Goal: Obtain resource: Obtain resource

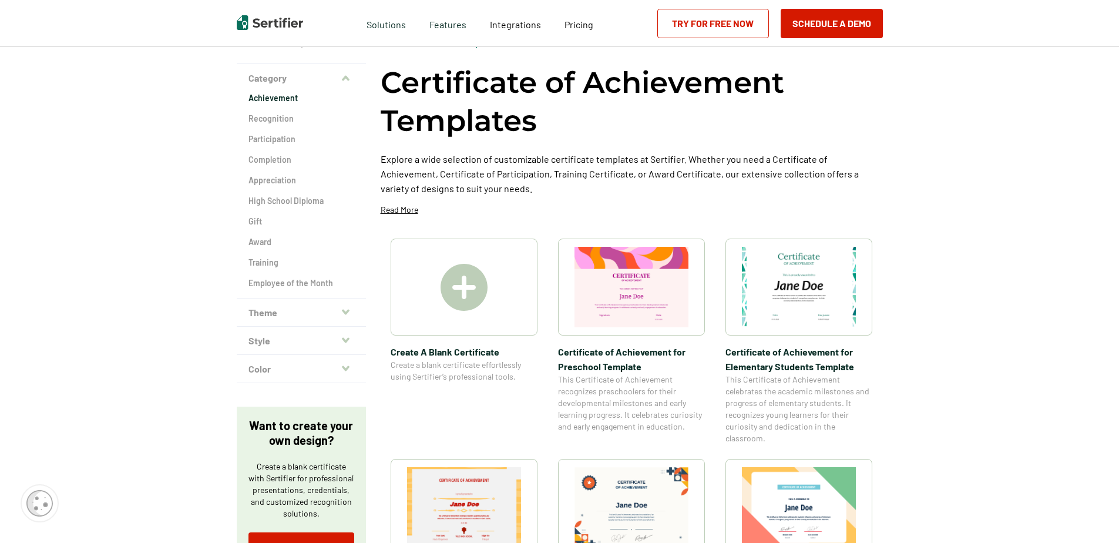
scroll to position [59, 0]
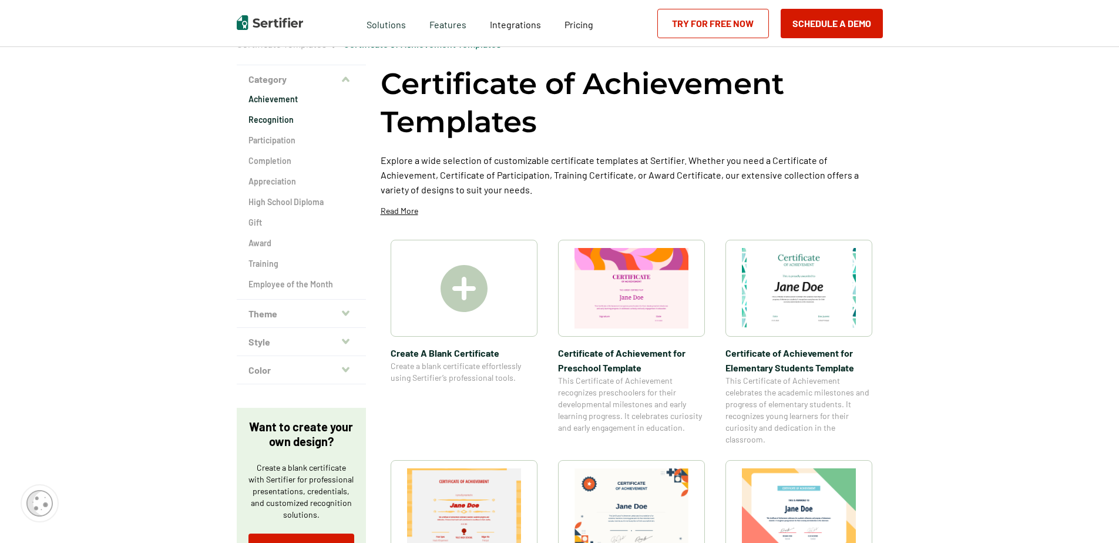
click at [273, 118] on h2 "Recognition" at bounding box center [301, 120] width 106 height 12
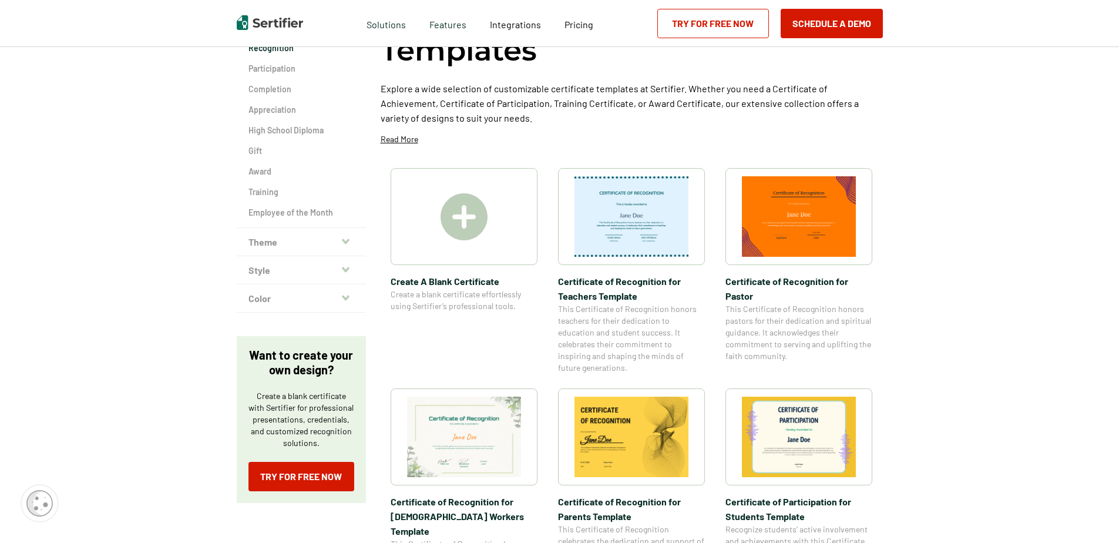
scroll to position [117, 0]
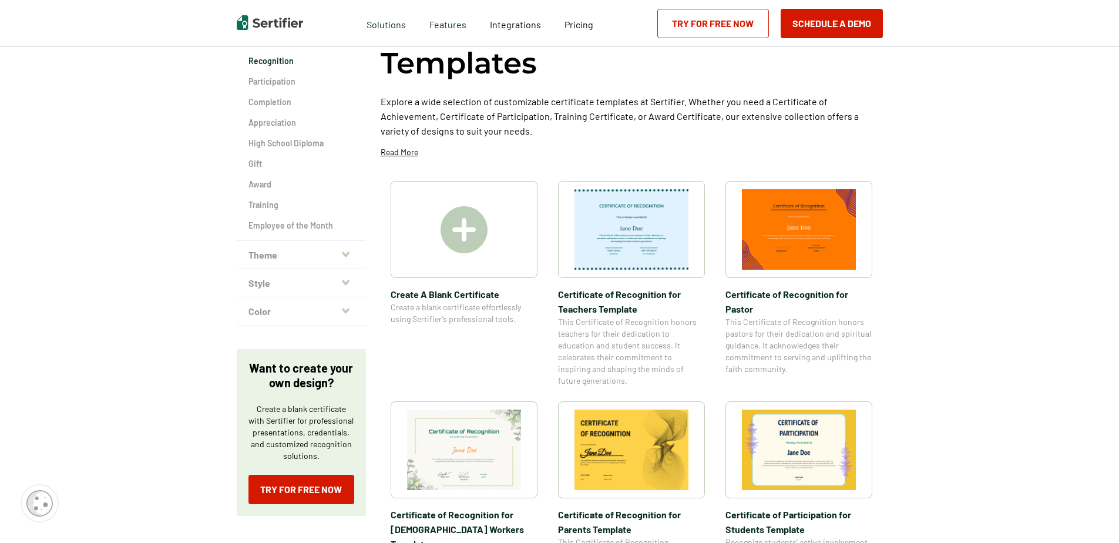
click at [621, 301] on span "Certificate of Recognition for Teachers Template" at bounding box center [631, 301] width 147 height 29
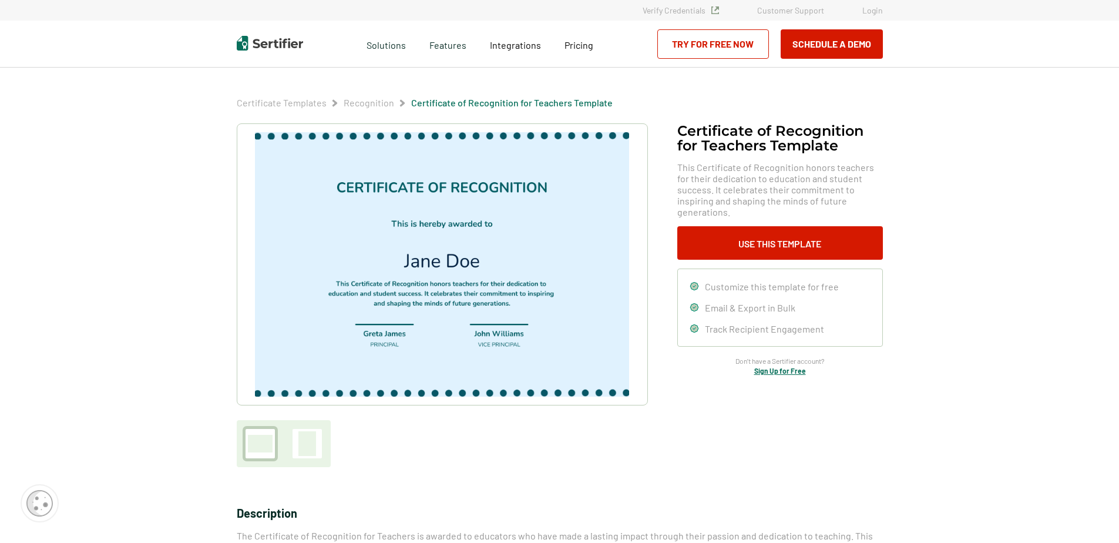
click at [538, 353] on img at bounding box center [442, 264] width 374 height 264
drag, startPoint x: 543, startPoint y: 352, endPoint x: 434, endPoint y: 355, distance: 109.3
click at [435, 354] on img at bounding box center [442, 264] width 374 height 264
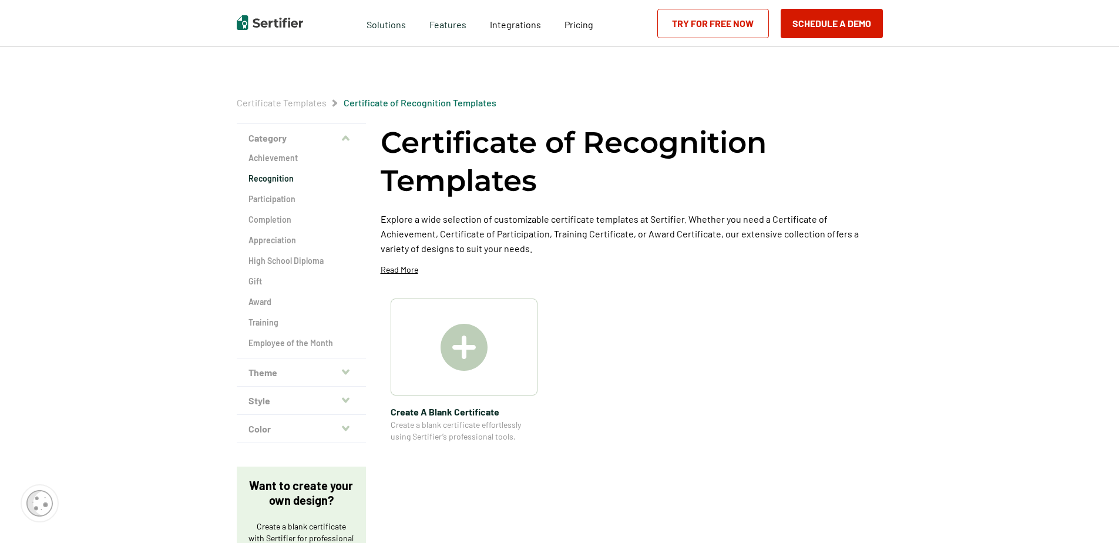
scroll to position [117, 0]
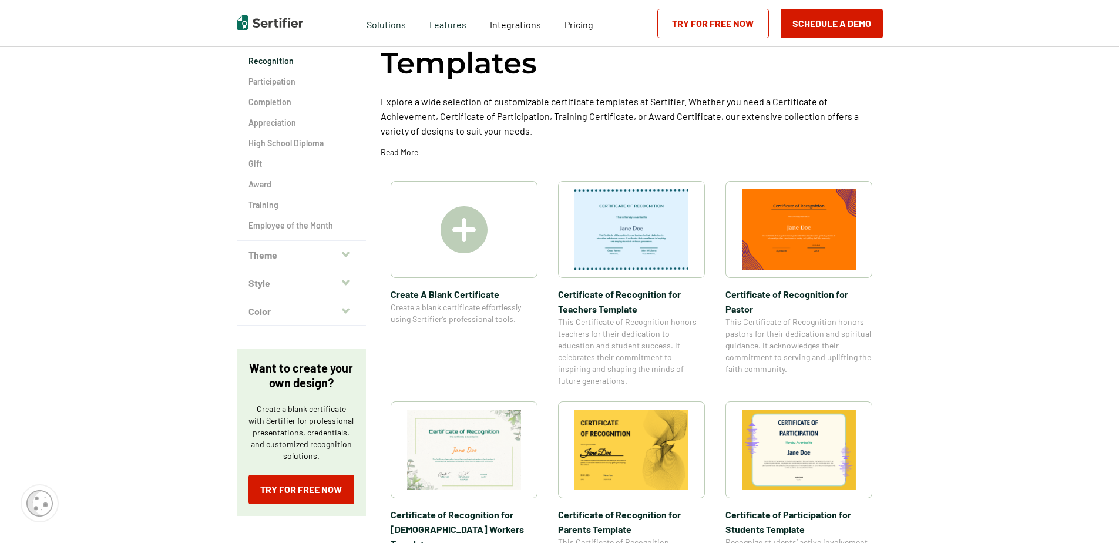
click at [621, 244] on img at bounding box center [631, 229] width 114 height 80
